Goal: Check status: Check status

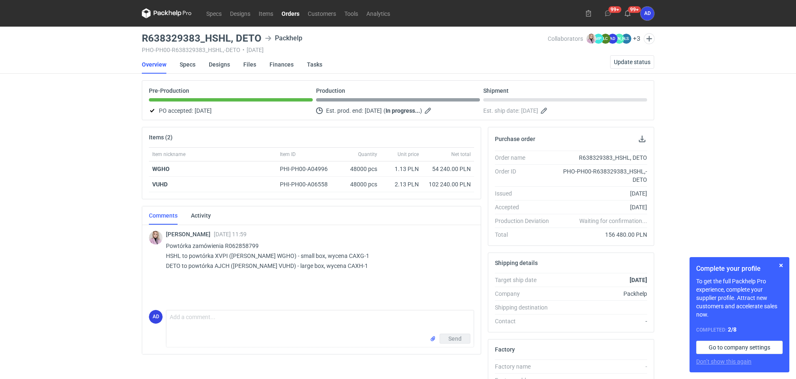
click at [295, 16] on link "Orders" at bounding box center [291, 13] width 26 height 10
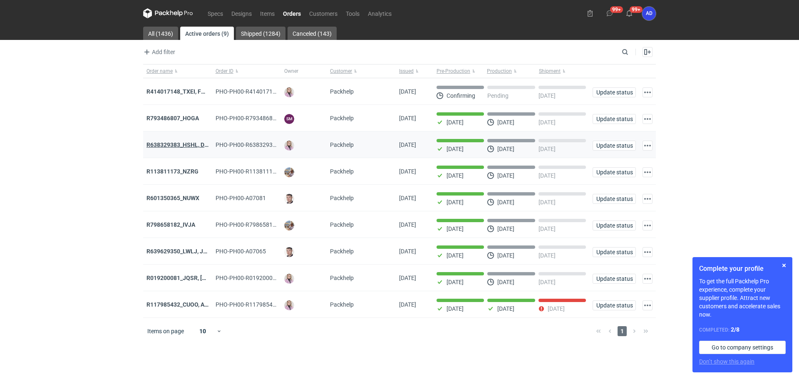
click at [174, 142] on strong "R638329383_HSHL, DETO" at bounding box center [180, 144] width 69 height 7
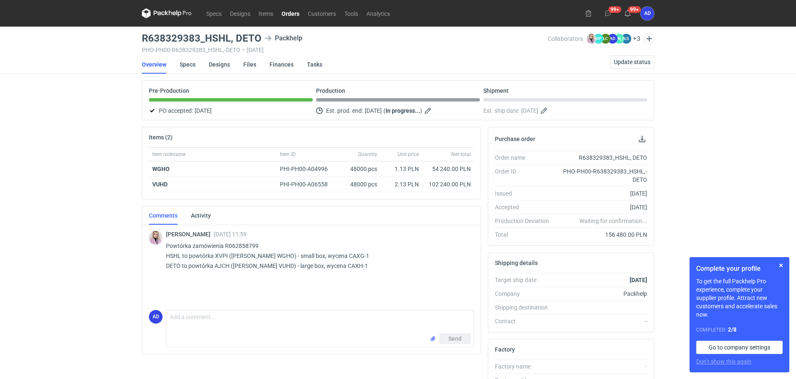
click at [296, 13] on link "Orders" at bounding box center [291, 13] width 26 height 10
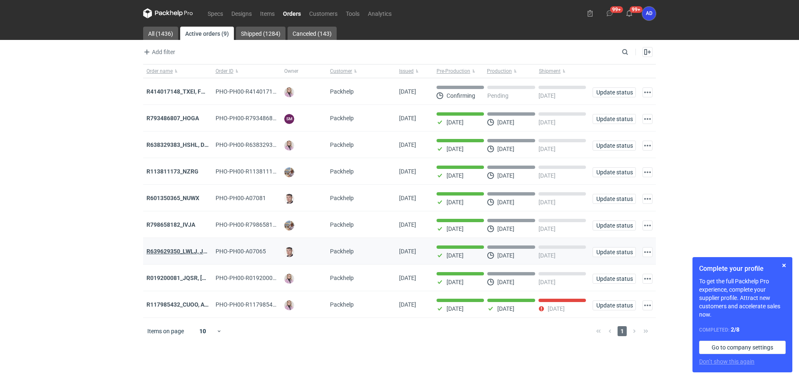
click at [182, 255] on strong "R639629350_LWLJ, JGWC" at bounding box center [180, 251] width 69 height 7
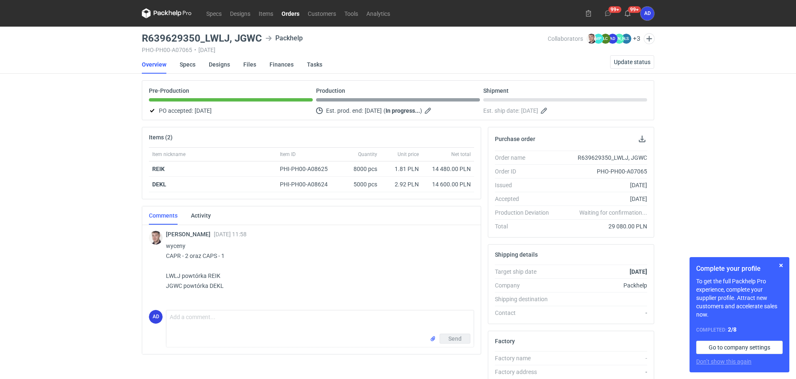
click at [286, 10] on link "Orders" at bounding box center [291, 13] width 26 height 10
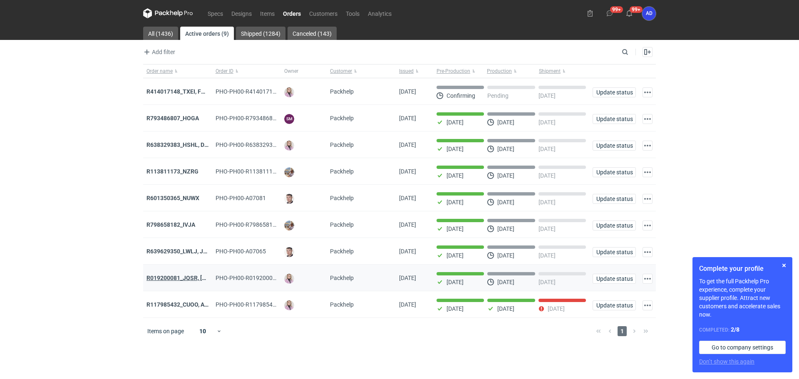
click at [171, 281] on strong "R019200081_JQSR, [PERSON_NAME]" at bounding box center [195, 278] width 99 height 7
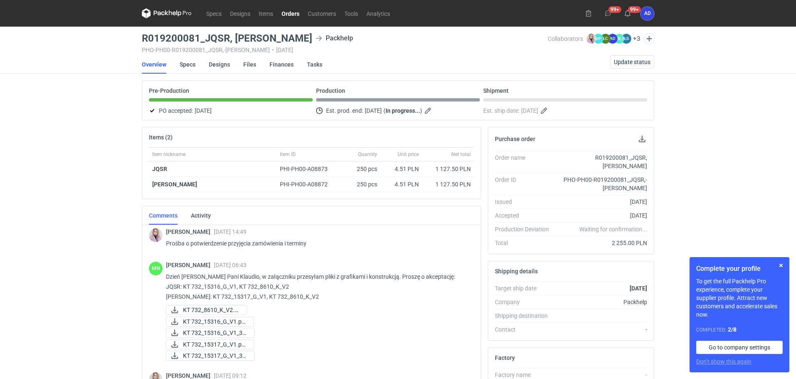
click at [293, 12] on link "Orders" at bounding box center [291, 13] width 26 height 10
